Goal: Task Accomplishment & Management: Use online tool/utility

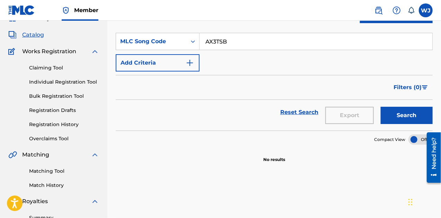
scroll to position [33, 0]
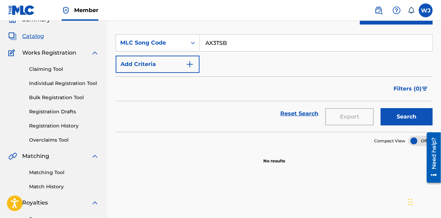
click at [62, 139] on link "Overclaims Tool" at bounding box center [64, 140] width 70 height 7
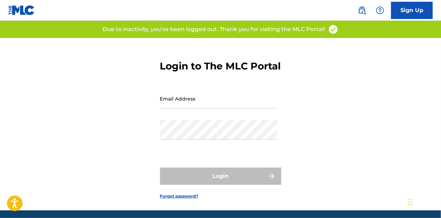
click at [193, 109] on input "Email Address" at bounding box center [218, 99] width 117 height 20
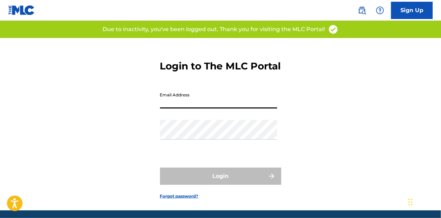
type input "[EMAIL_ADDRESS][DOMAIN_NAME]"
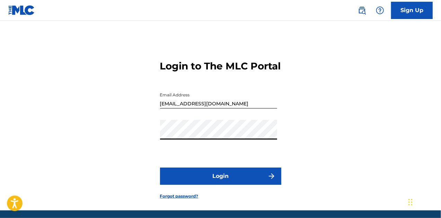
click at [210, 185] on button "Login" at bounding box center [220, 176] width 121 height 17
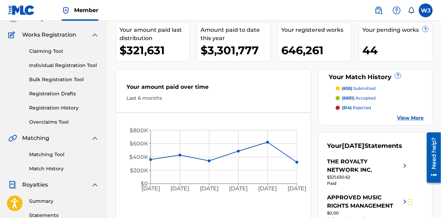
scroll to position [51, 0]
click at [54, 123] on link "Overclaims Tool" at bounding box center [64, 122] width 70 height 7
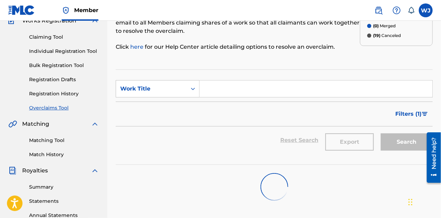
scroll to position [67, 0]
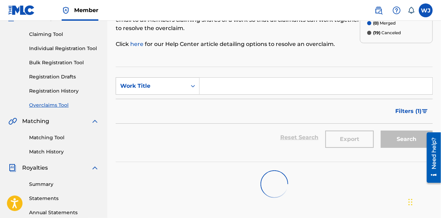
click at [422, 111] on img "Search Form" at bounding box center [424, 111] width 6 height 4
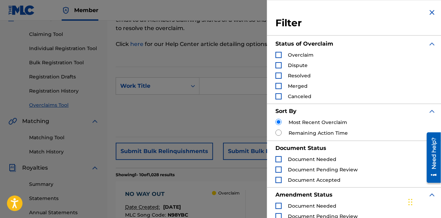
click at [280, 55] on div "Search Form" at bounding box center [278, 55] width 6 height 6
click at [427, 11] on img "Search Form" at bounding box center [431, 12] width 8 height 8
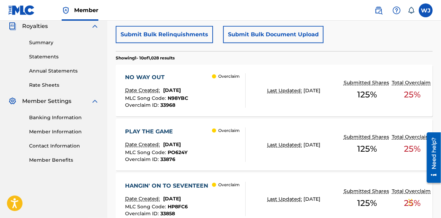
scroll to position [226, 0]
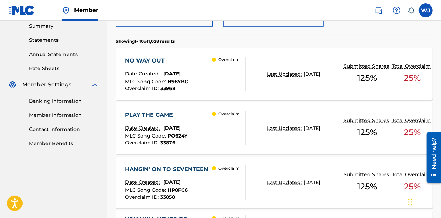
click at [181, 76] on span "August 22, 2025" at bounding box center [172, 74] width 18 height 6
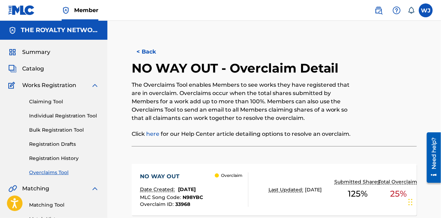
click at [149, 53] on button "< Back" at bounding box center [153, 51] width 42 height 17
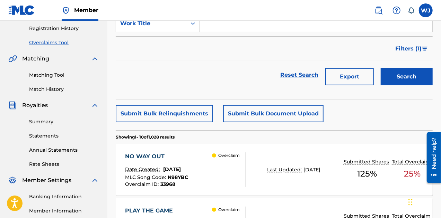
scroll to position [129, 0]
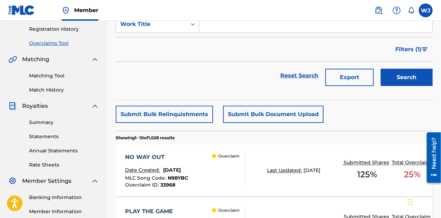
click at [403, 46] on span "Filters ( 1 )" at bounding box center [408, 49] width 26 height 8
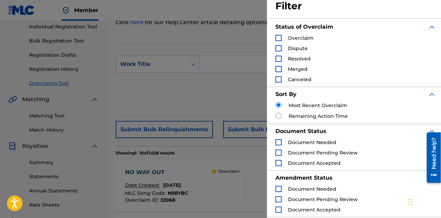
scroll to position [0, 0]
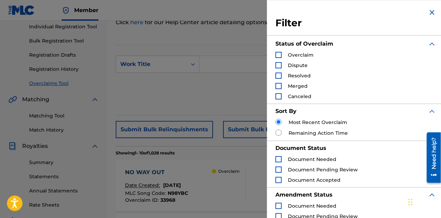
click at [431, 12] on img "Search Form" at bounding box center [431, 12] width 8 height 8
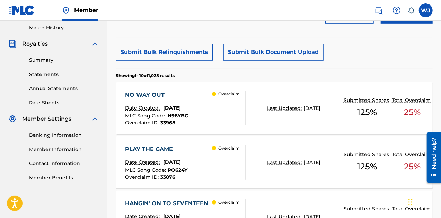
scroll to position [194, 0]
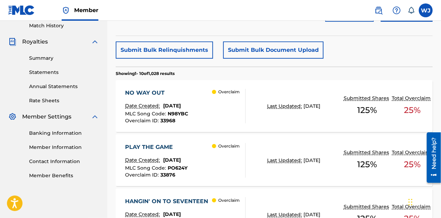
click at [161, 92] on div "NO WAY OUT" at bounding box center [156, 93] width 63 height 8
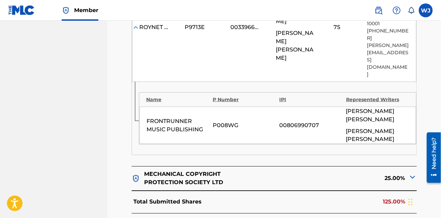
scroll to position [522, 0]
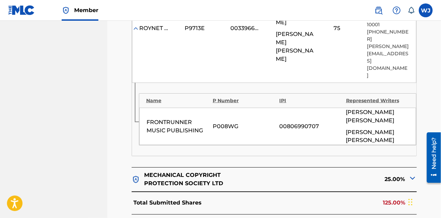
click at [411, 174] on img at bounding box center [412, 178] width 8 height 8
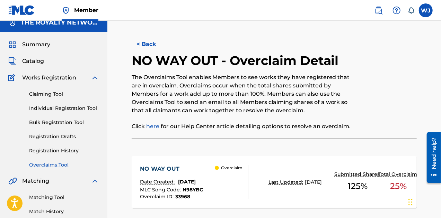
scroll to position [0, 0]
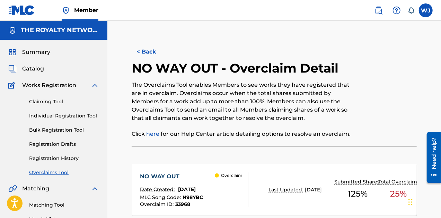
click at [152, 53] on button "< Back" at bounding box center [153, 51] width 42 height 17
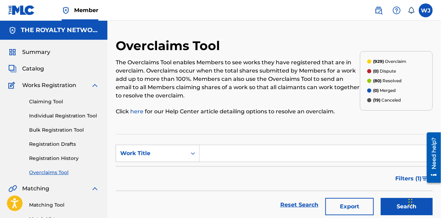
click at [24, 7] on img at bounding box center [21, 10] width 27 height 10
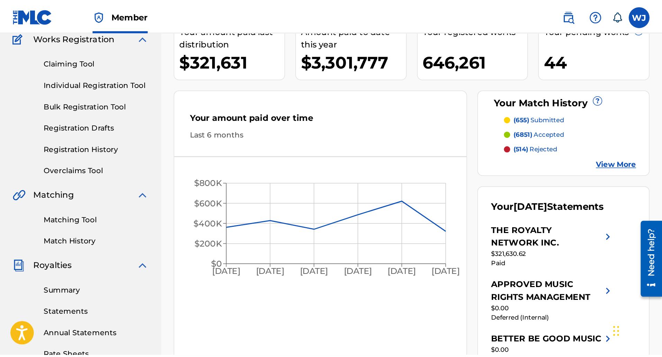
scroll to position [42, 0]
